Goal: Transaction & Acquisition: Purchase product/service

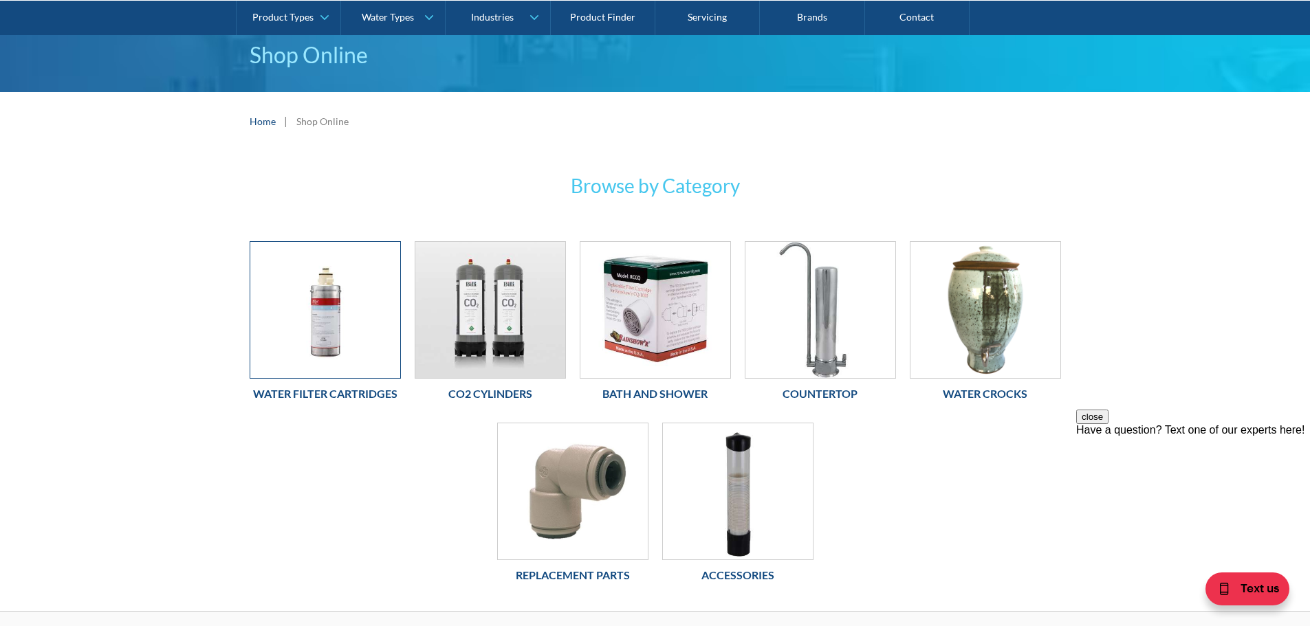
scroll to position [138, 0]
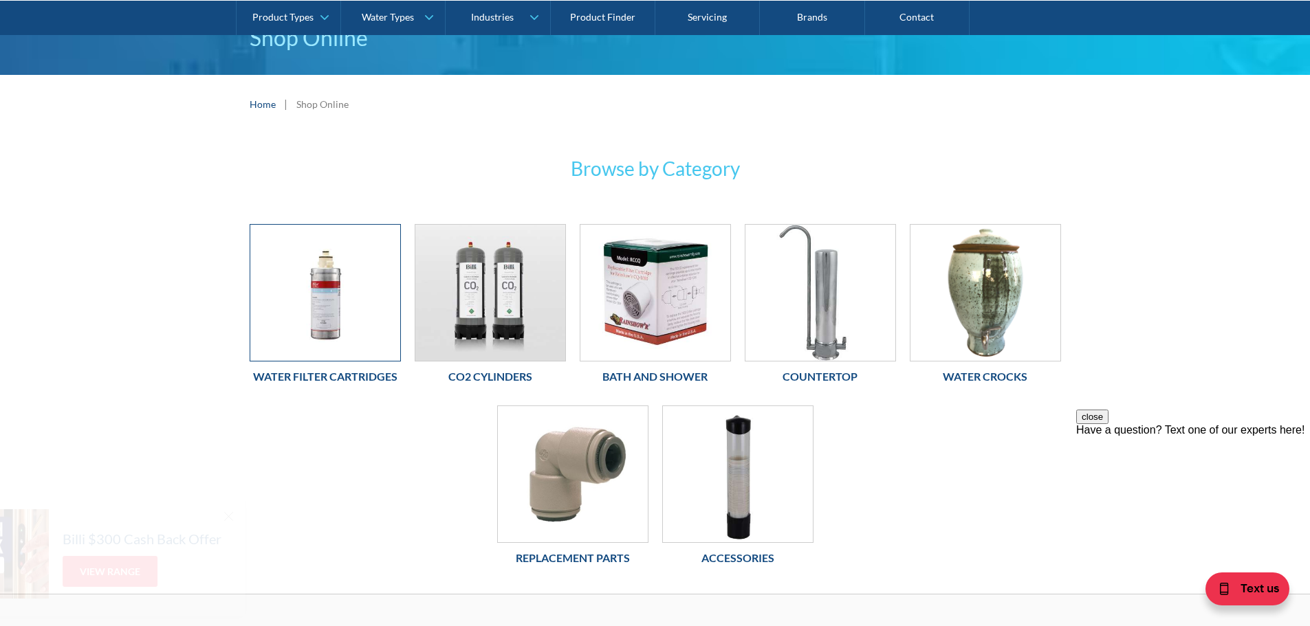
click at [359, 337] on img at bounding box center [325, 293] width 150 height 136
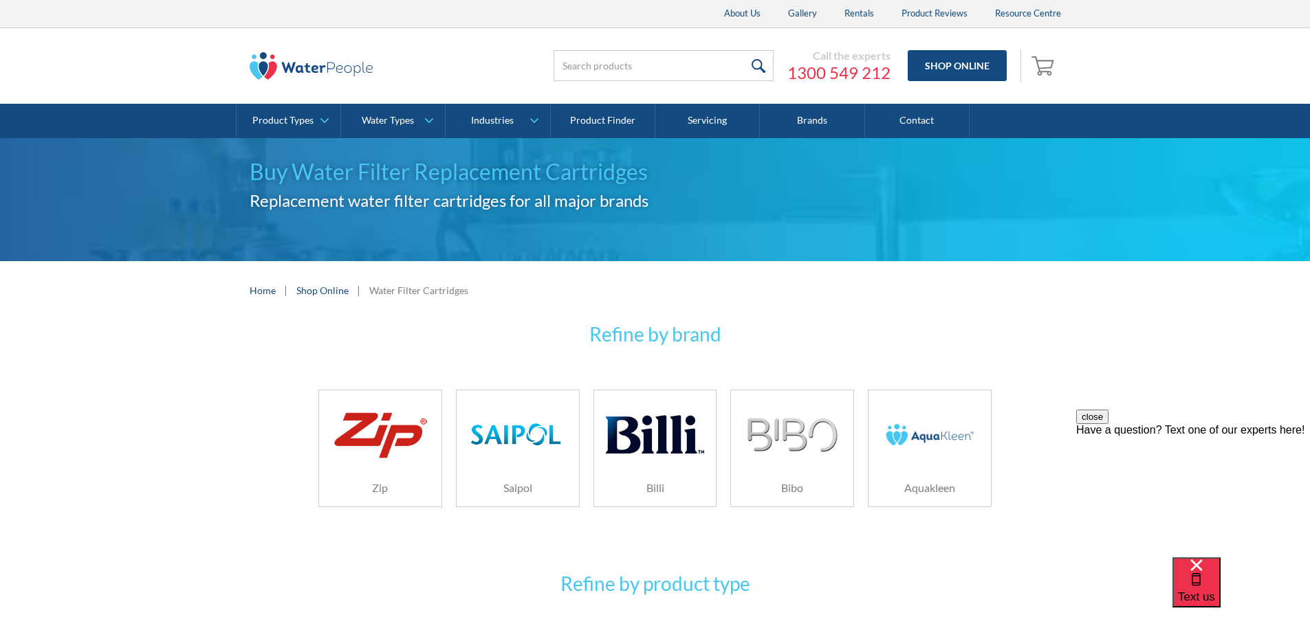
click at [688, 440] on img at bounding box center [655, 434] width 98 height 65
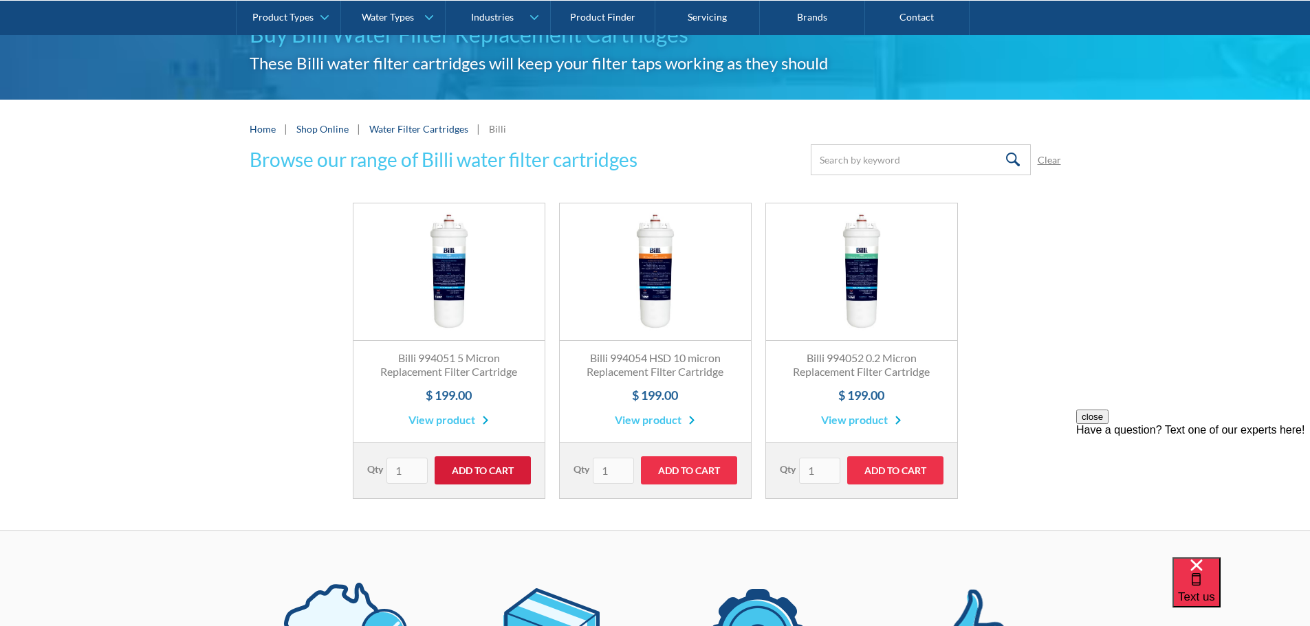
click at [486, 475] on input "Add to Cart" at bounding box center [483, 471] width 96 height 28
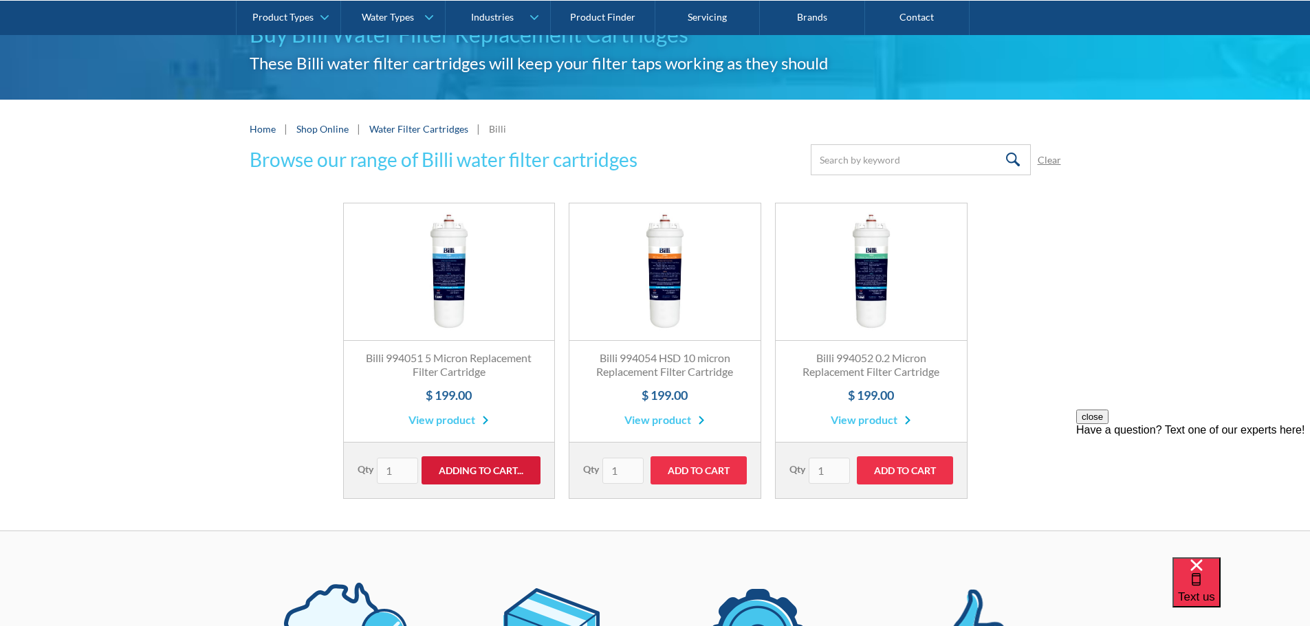
type input "Add to Cart"
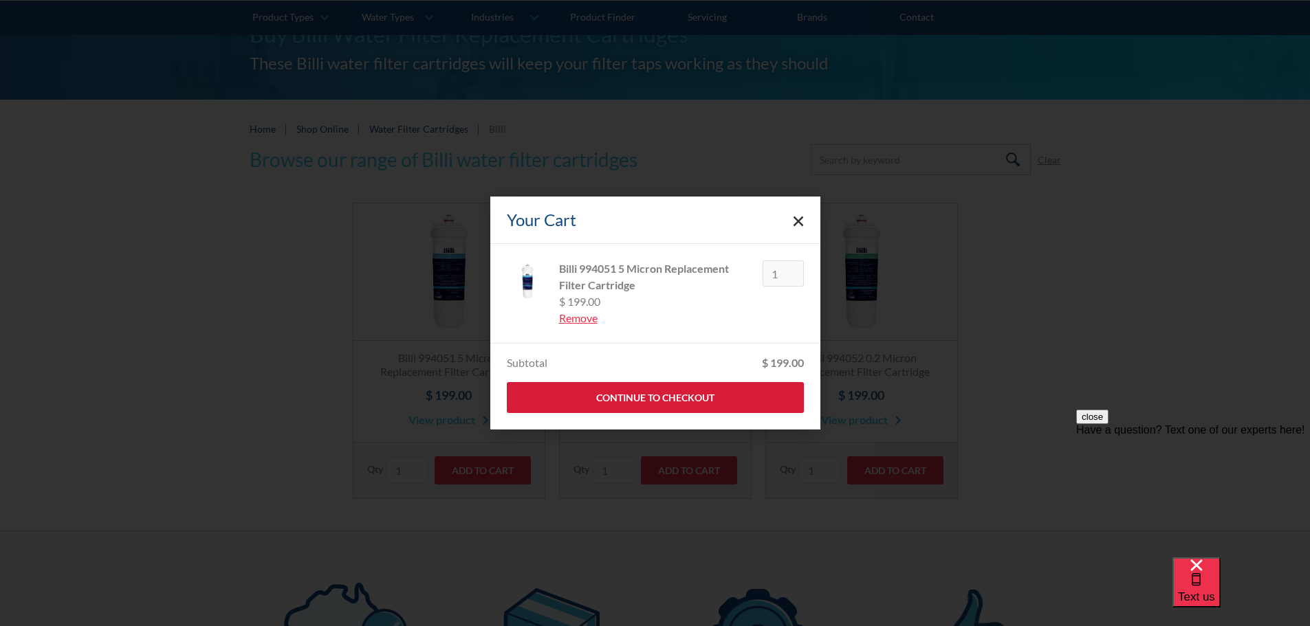
click at [725, 399] on link "Continue to Checkout" at bounding box center [655, 397] width 297 height 31
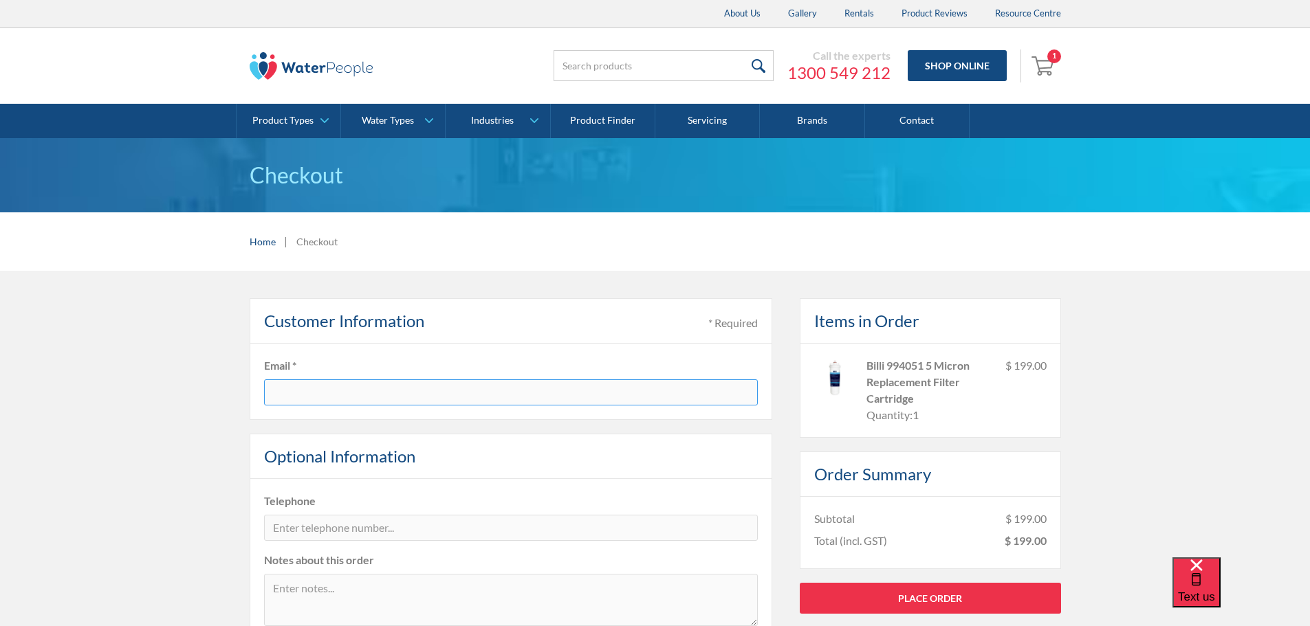
click at [546, 399] on input "text" at bounding box center [511, 393] width 494 height 26
click at [357, 394] on input "text" at bounding box center [511, 393] width 494 height 26
drag, startPoint x: 417, startPoint y: 388, endPoint x: 937, endPoint y: 399, distance: 520.6
click at [417, 388] on input "[EMAIL_ADDRESS][DOMAIN_NAME]" at bounding box center [511, 393] width 494 height 26
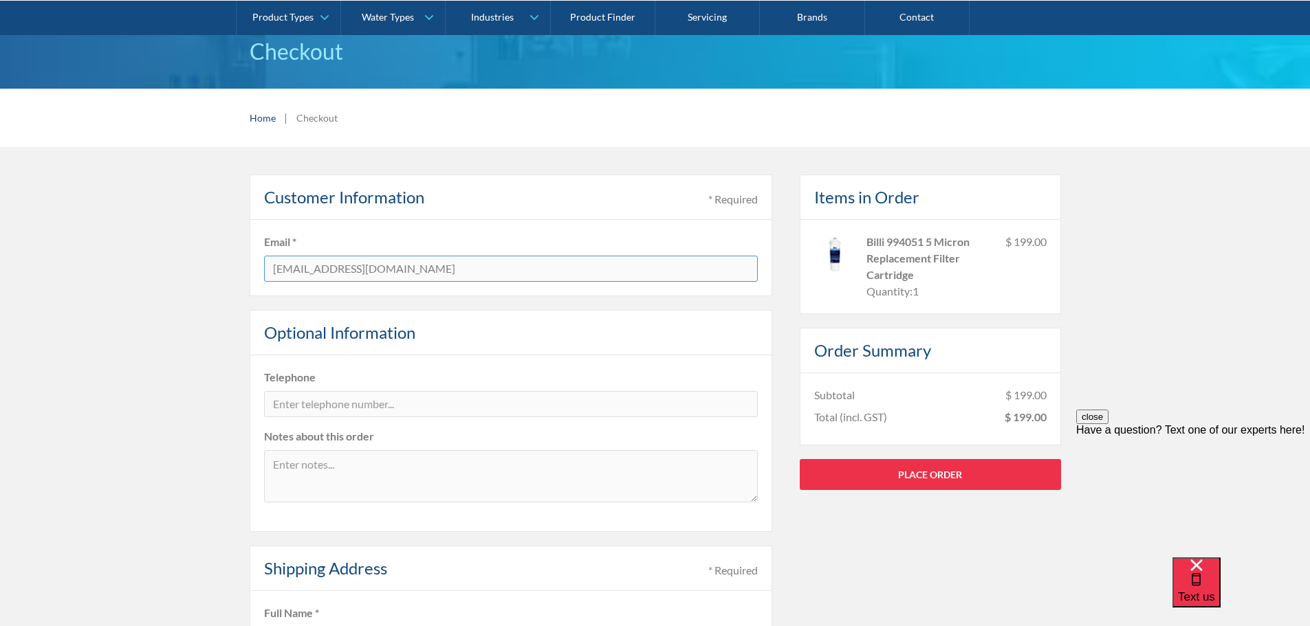
scroll to position [138, 0]
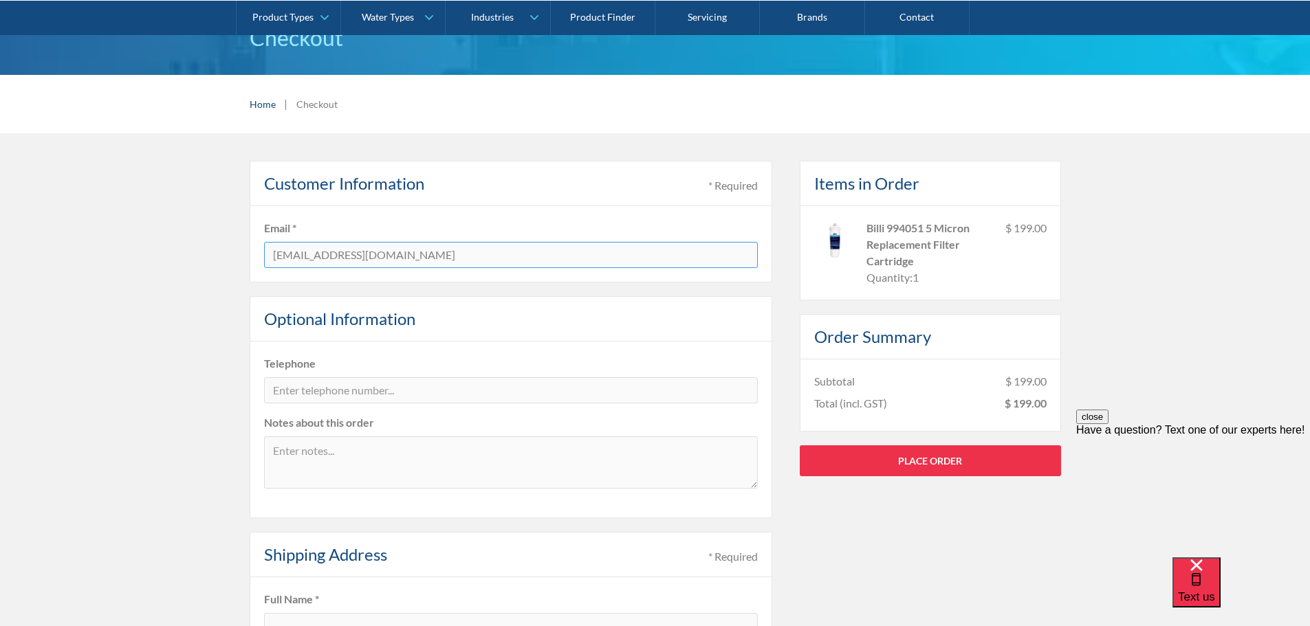
type input "[EMAIL_ADDRESS][DOMAIN_NAME]"
click at [373, 385] on input "tel" at bounding box center [511, 390] width 494 height 26
type input "0423708059"
click at [349, 441] on textarea at bounding box center [511, 463] width 494 height 52
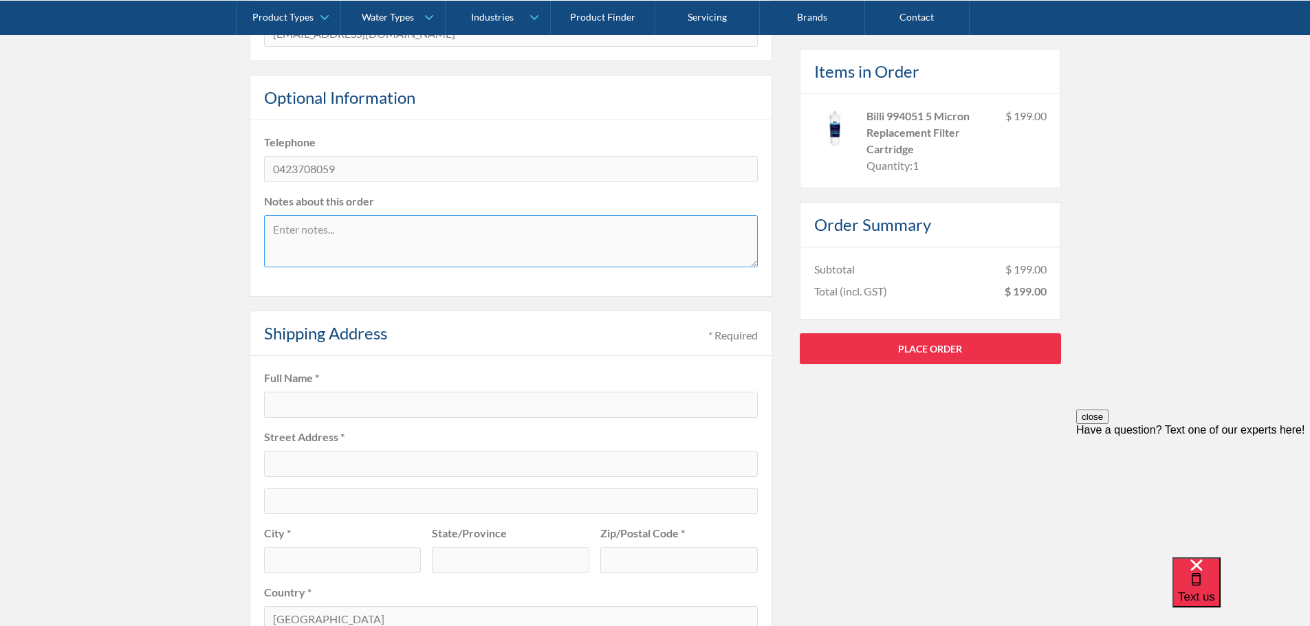
scroll to position [413, 0]
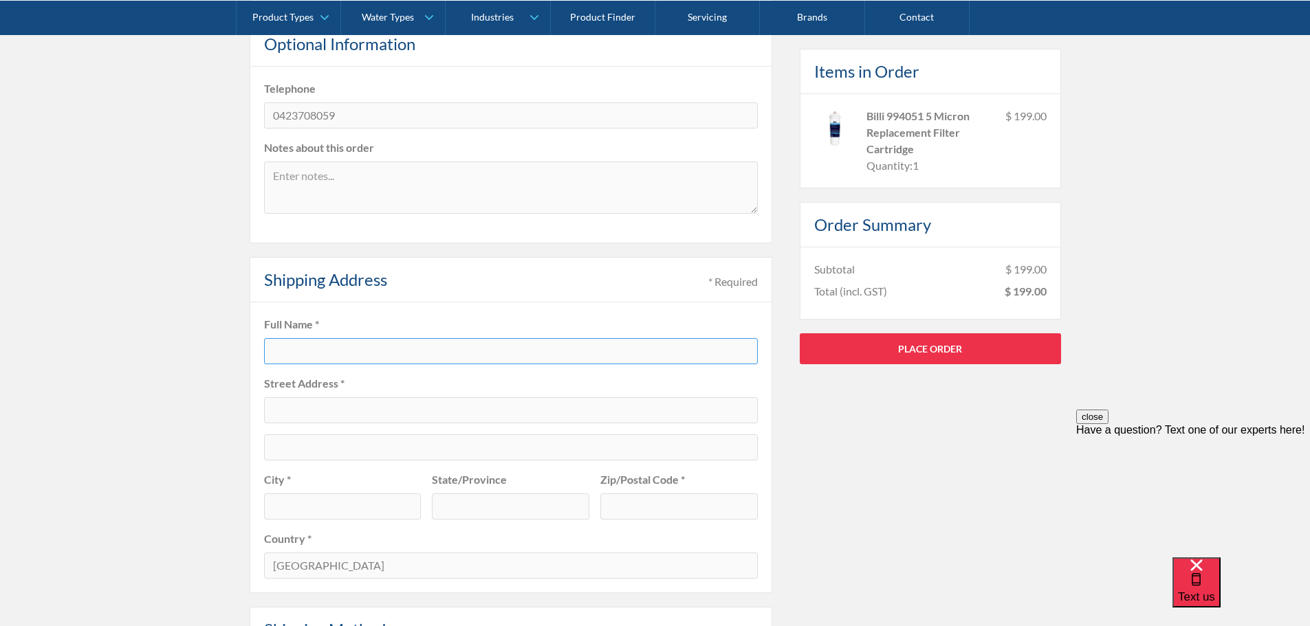
click at [363, 355] on input "text" at bounding box center [511, 351] width 494 height 26
type input "Aik-[PERSON_NAME]"
type input "[STREET_ADDRESS]"
type input "DONCASTER"
type input "VIC"
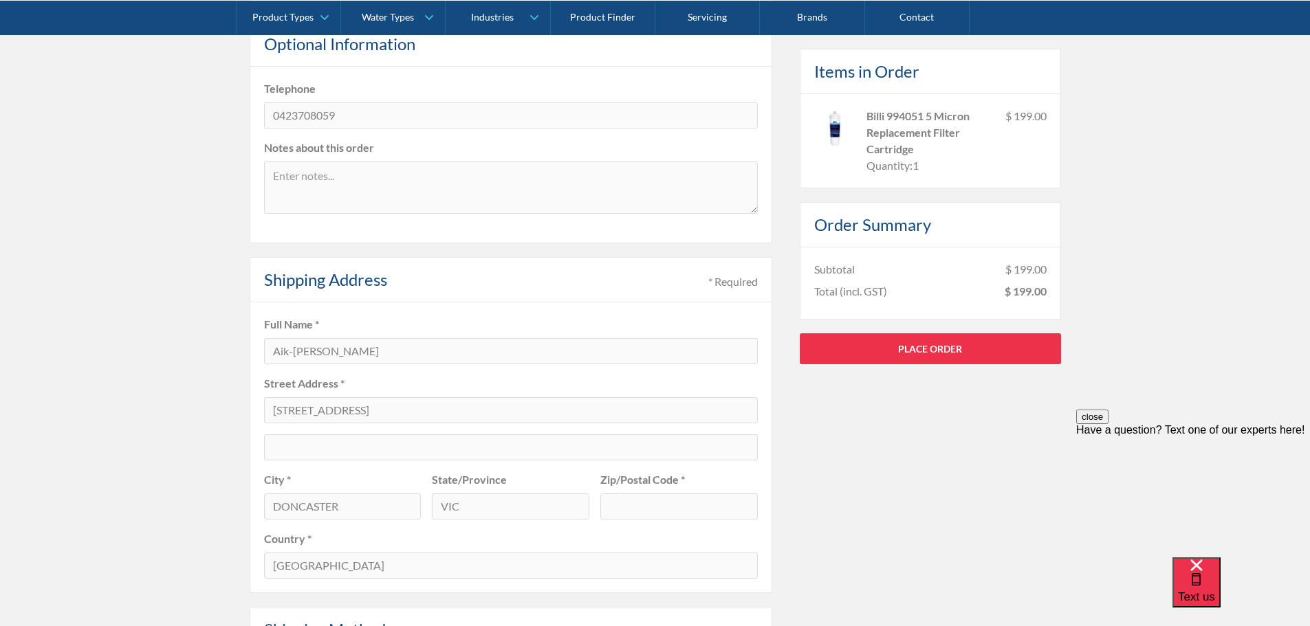
type input "3108"
drag, startPoint x: 433, startPoint y: 412, endPoint x: 92, endPoint y: 428, distance: 341.4
click at [97, 428] on div "Pay with browser. Customer Information * Required Email * [EMAIL_ADDRESS][DOMAI…" at bounding box center [655, 448] width 1310 height 1180
type input "[STREET_ADDRESS][PERSON_NAME]"
click at [317, 504] on input "DONCASTER" at bounding box center [342, 507] width 157 height 26
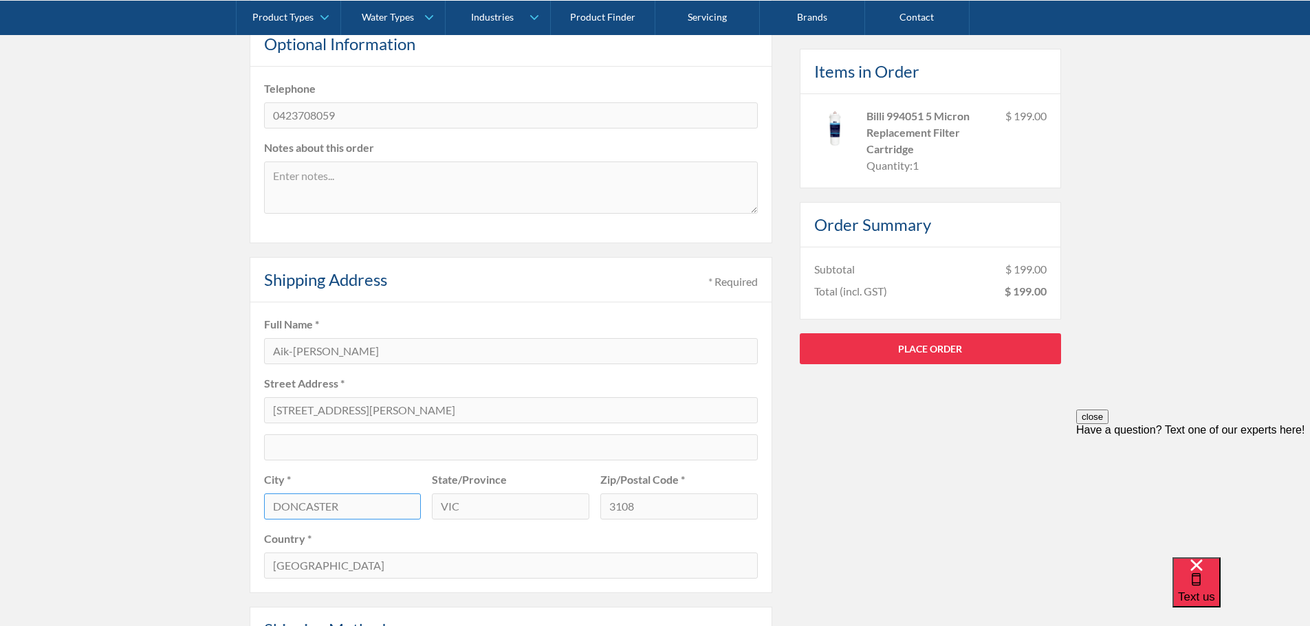
click at [317, 504] on input "DONCASTER" at bounding box center [342, 507] width 157 height 26
type input "Burwood"
click at [655, 502] on input "3108" at bounding box center [678, 507] width 157 height 26
type input "3125"
click at [177, 314] on div "Pay with browser. Customer Information * Required Email * [EMAIL_ADDRESS][DOMAI…" at bounding box center [655, 448] width 1310 height 1180
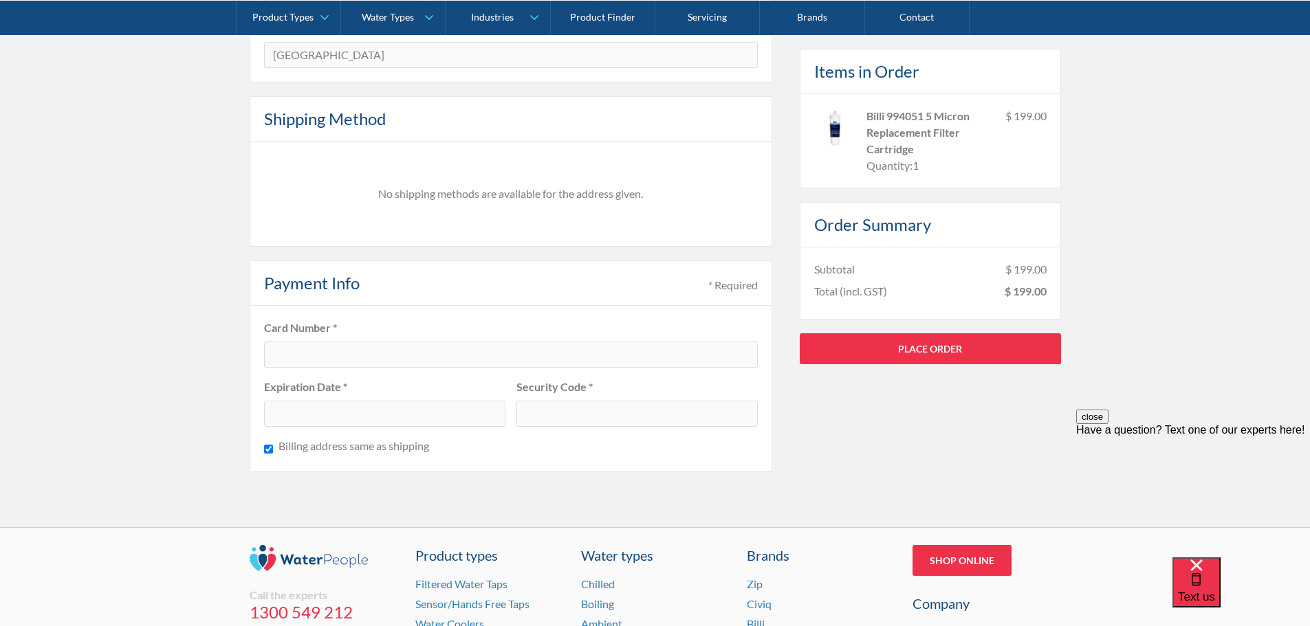
scroll to position [963, 0]
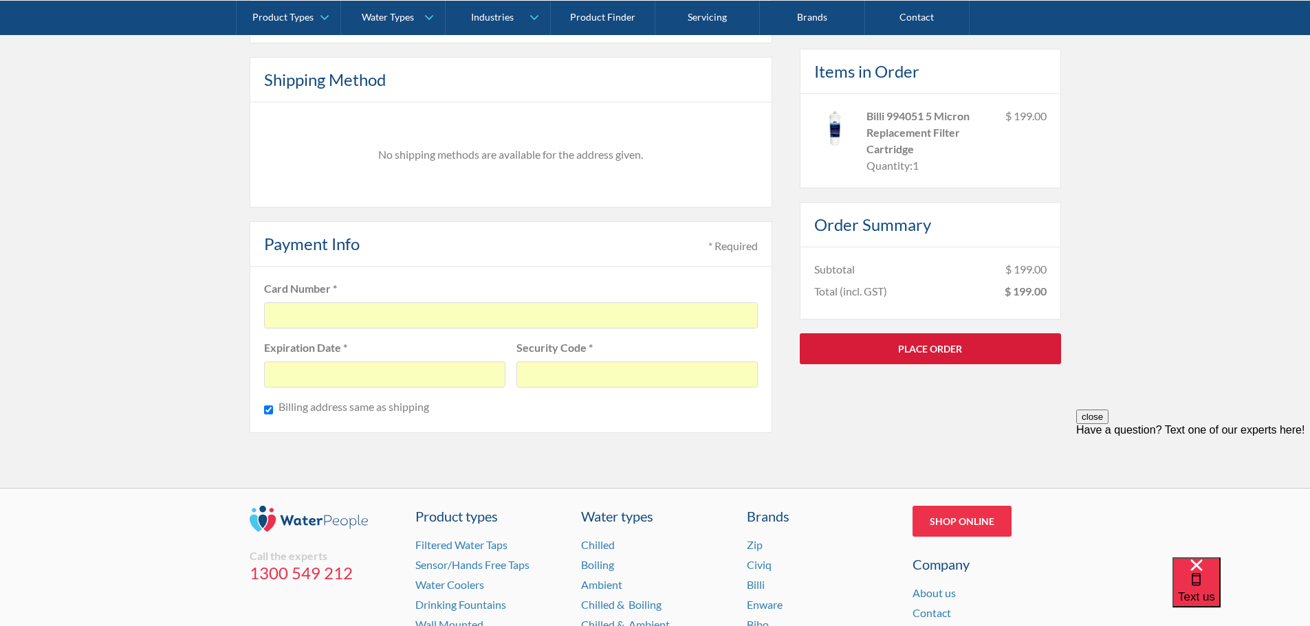
click at [932, 349] on link "Place Order" at bounding box center [930, 348] width 261 height 31
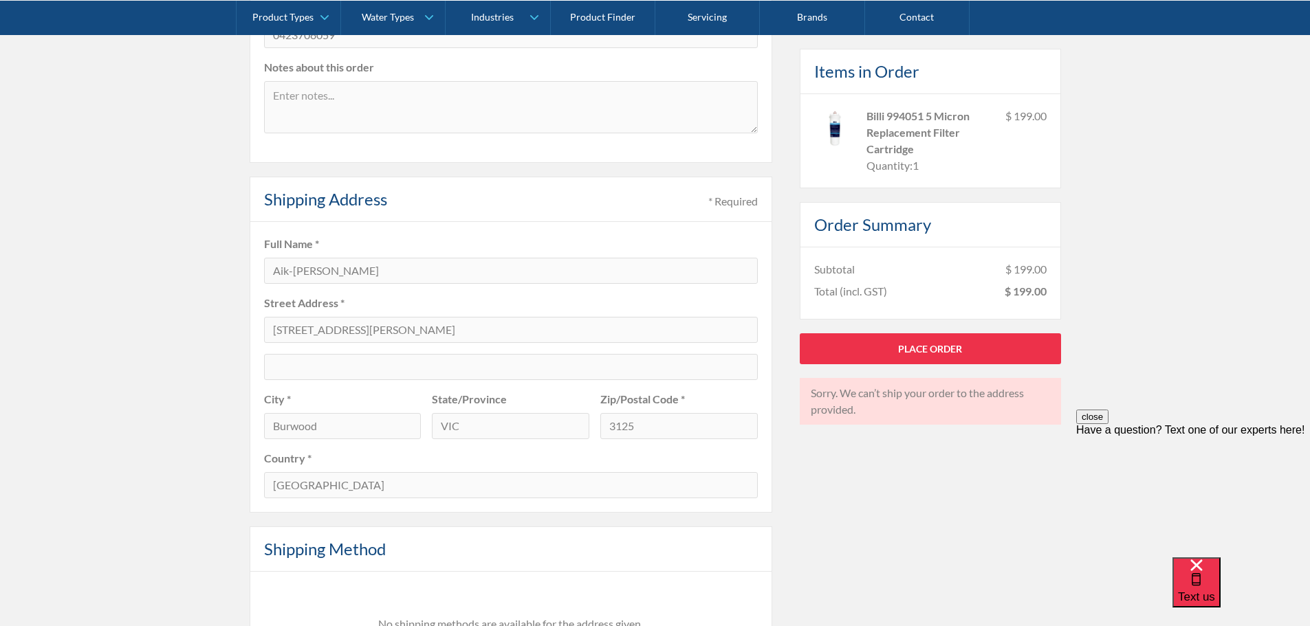
scroll to position [481, 0]
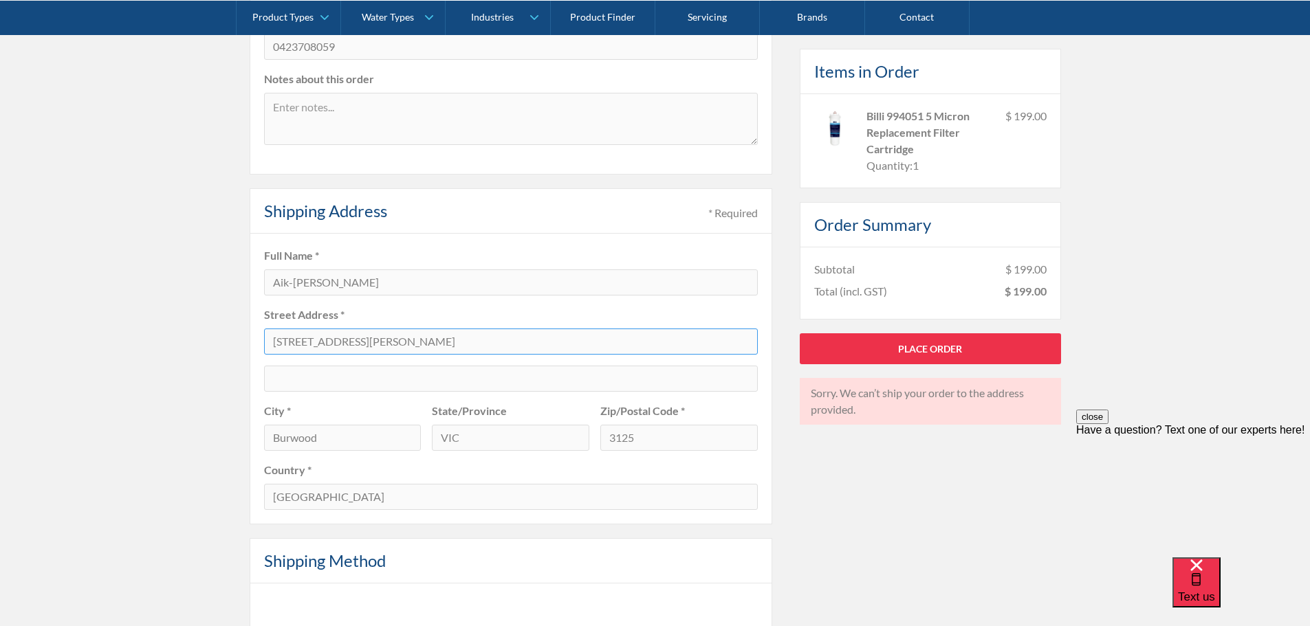
click at [387, 339] on input "[STREET_ADDRESS][PERSON_NAME]" at bounding box center [511, 342] width 494 height 26
drag, startPoint x: 366, startPoint y: 350, endPoint x: 0, endPoint y: 364, distance: 366.0
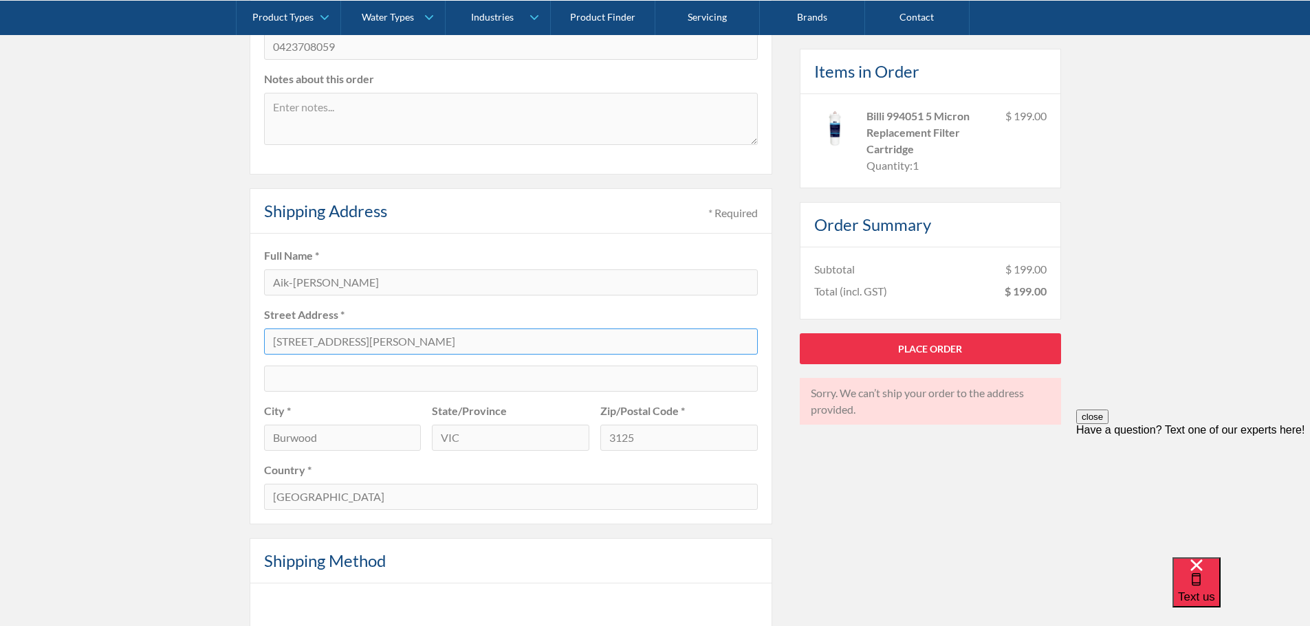
click at [0, 369] on div "Pay with browser. Customer Information * Required Email * [EMAIL_ADDRESS][DOMAI…" at bounding box center [655, 380] width 1310 height 1180
type input "23 [PERSON_NAME]"
click at [366, 341] on input "23 [PERSON_NAME]" at bounding box center [511, 342] width 494 height 26
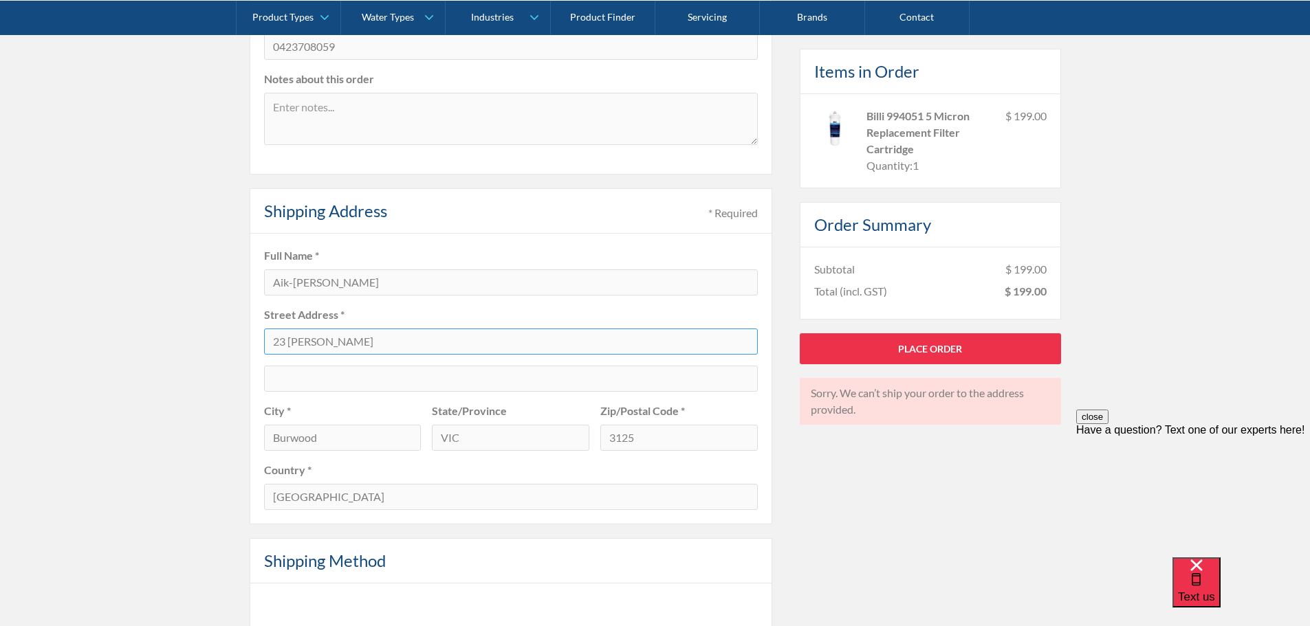
click at [366, 341] on input "23 [PERSON_NAME]" at bounding box center [511, 342] width 494 height 26
click at [364, 282] on input "Aik-[PERSON_NAME]" at bounding box center [511, 283] width 494 height 26
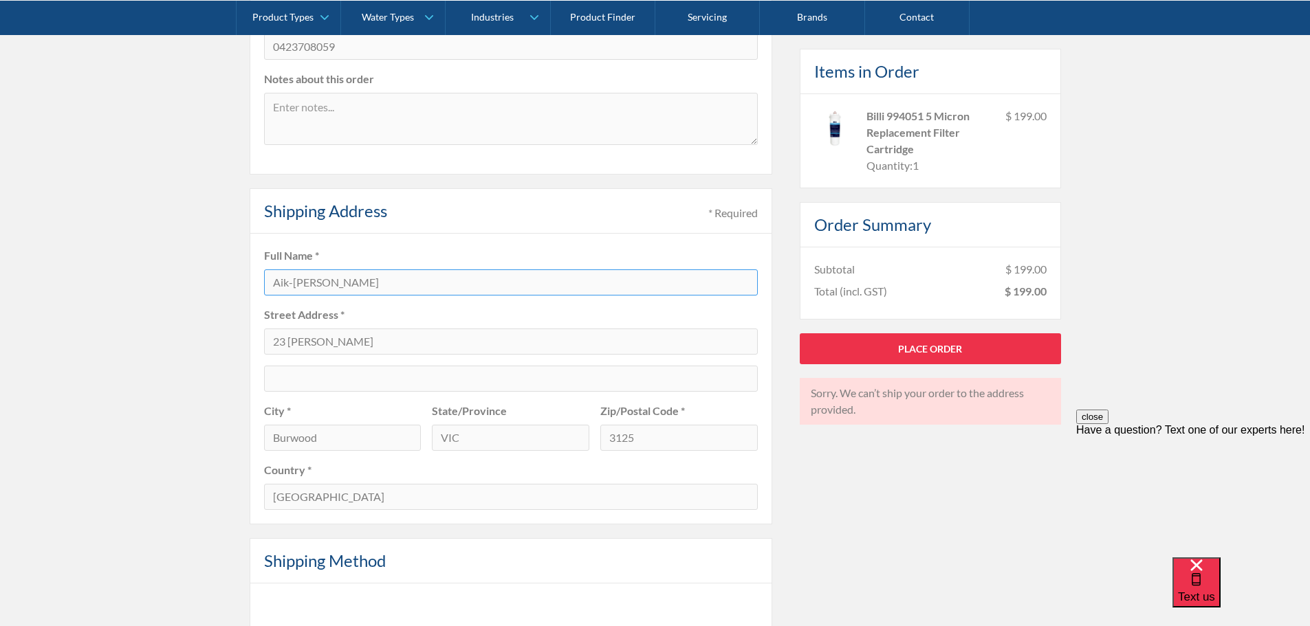
click at [441, 285] on input "Aik-[PERSON_NAME]" at bounding box center [511, 283] width 494 height 26
click at [466, 260] on label "Full Name *" at bounding box center [511, 256] width 494 height 17
click at [715, 210] on div "* Required" at bounding box center [733, 213] width 50 height 17
click at [456, 331] on input "23 [PERSON_NAME]" at bounding box center [511, 342] width 494 height 26
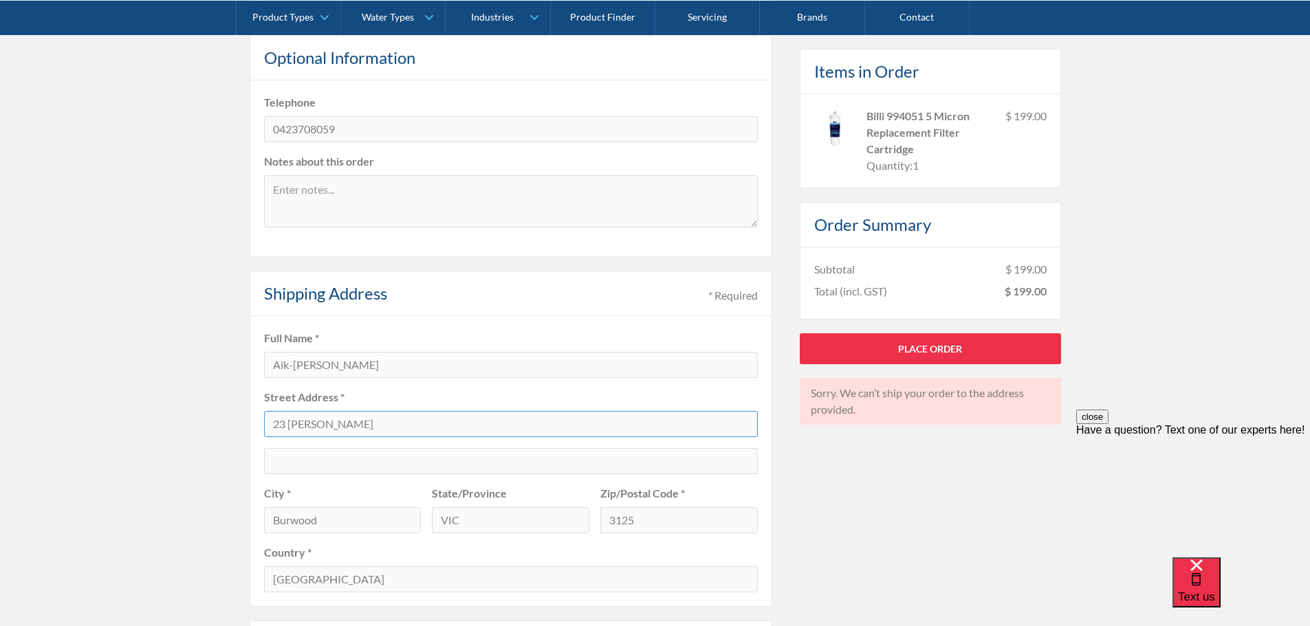
scroll to position [413, 0]
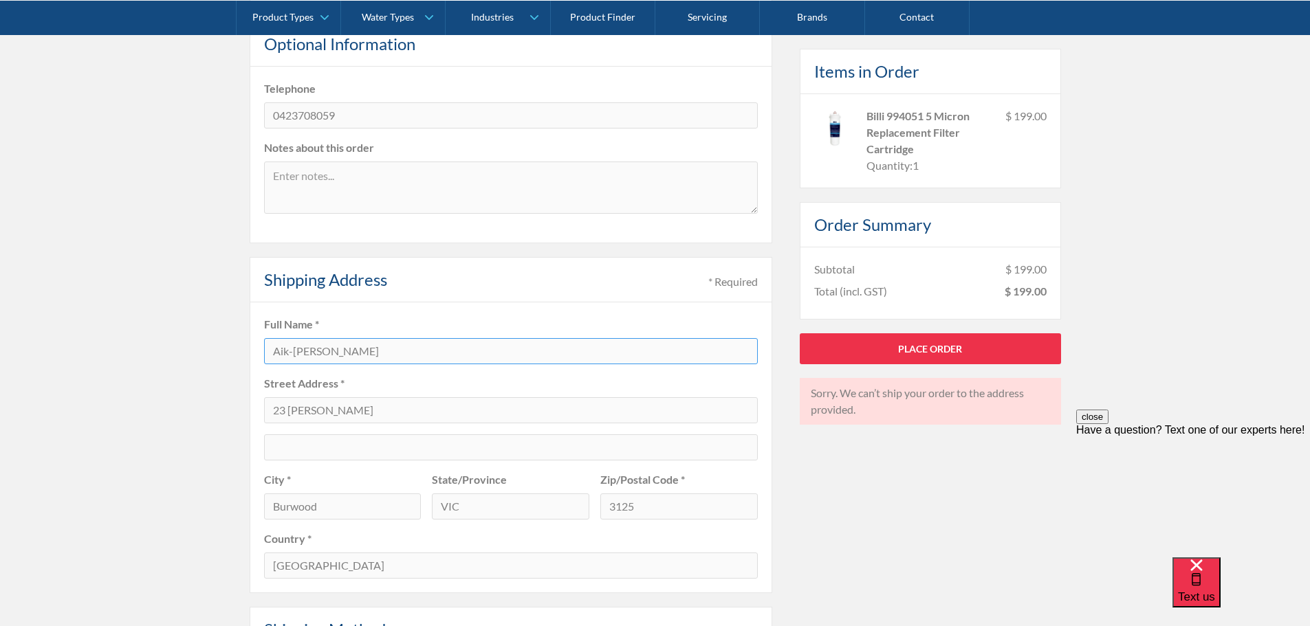
drag, startPoint x: 427, startPoint y: 350, endPoint x: 5, endPoint y: 340, distance: 422.3
click at [0, 348] on div "Pay with browser. Customer Information * Required Email * [EMAIL_ADDRESS][DOMAI…" at bounding box center [655, 448] width 1310 height 1180
click at [580, 404] on input "23 [PERSON_NAME]" at bounding box center [511, 410] width 494 height 26
click at [554, 410] on input "23 [PERSON_NAME]" at bounding box center [511, 410] width 494 height 26
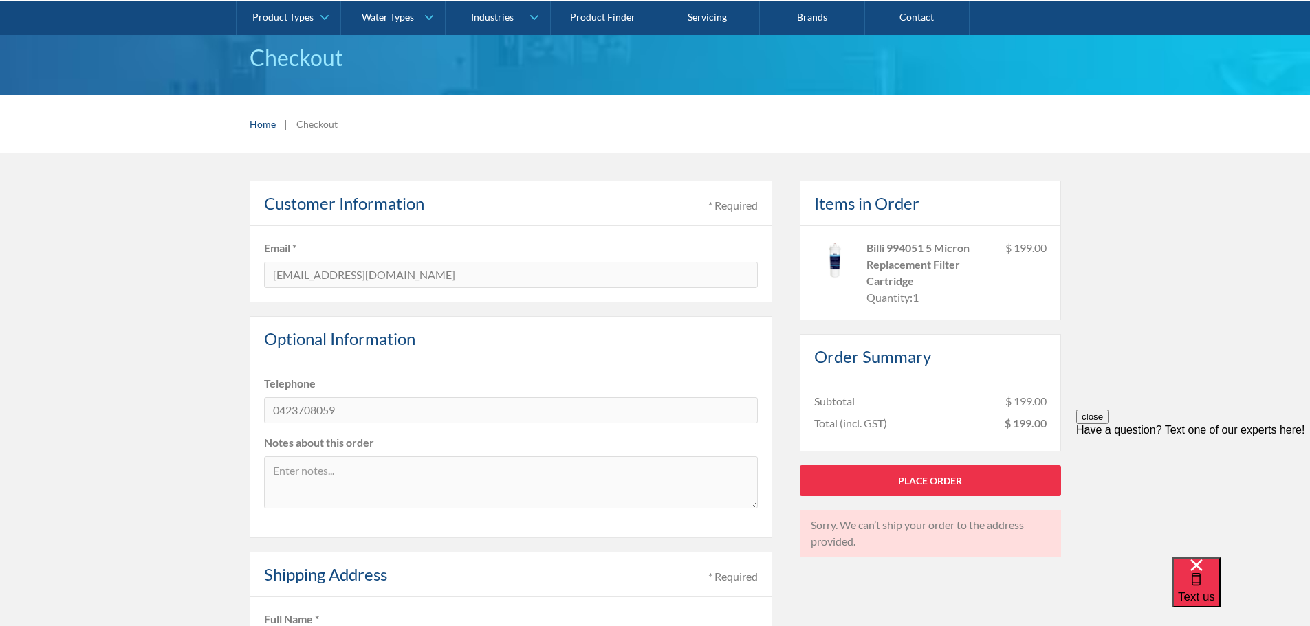
scroll to position [138, 0]
